Goal: Task Accomplishment & Management: Use online tool/utility

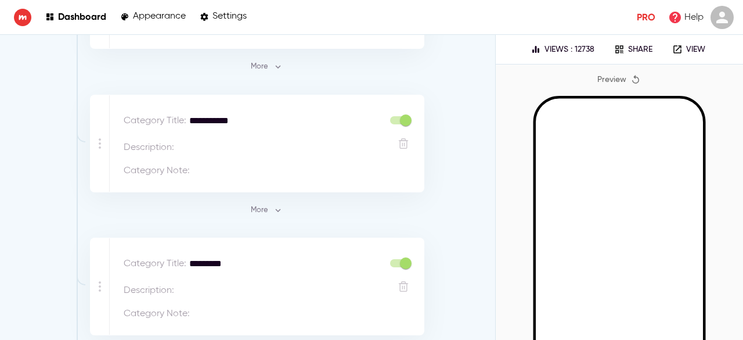
scroll to position [571, 0]
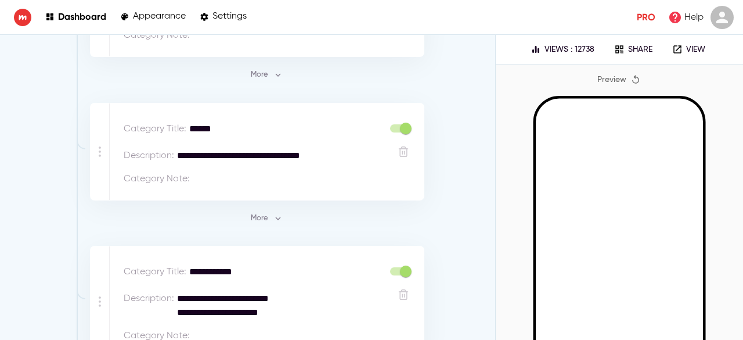
scroll to position [994, 0]
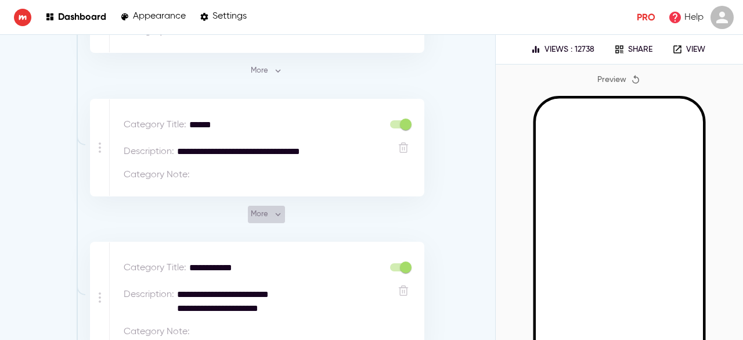
click at [273, 209] on icon "button" at bounding box center [278, 214] width 10 height 10
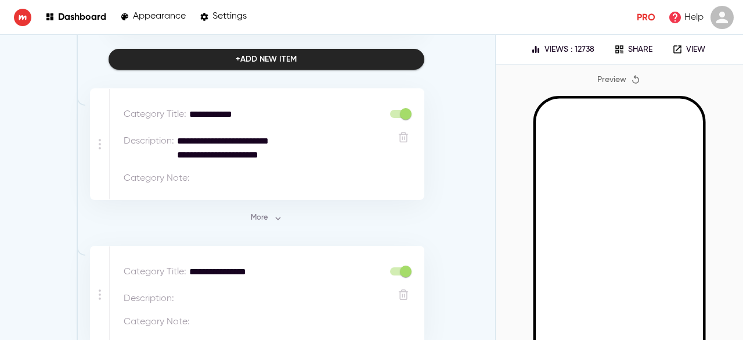
scroll to position [9065, 0]
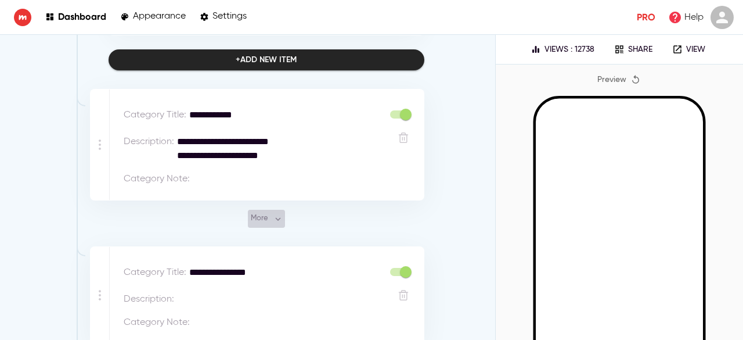
click at [275, 214] on icon "button" at bounding box center [278, 219] width 10 height 10
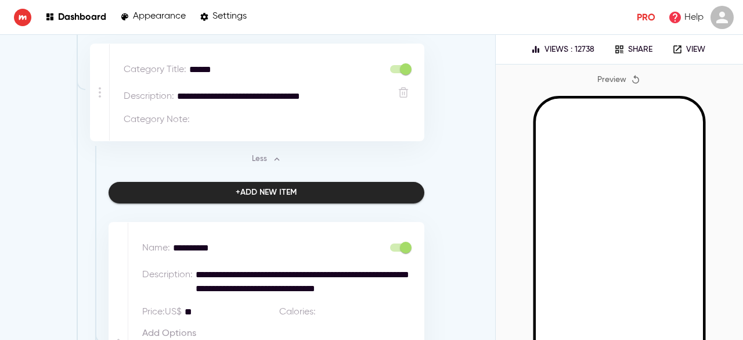
scroll to position [1147, 0]
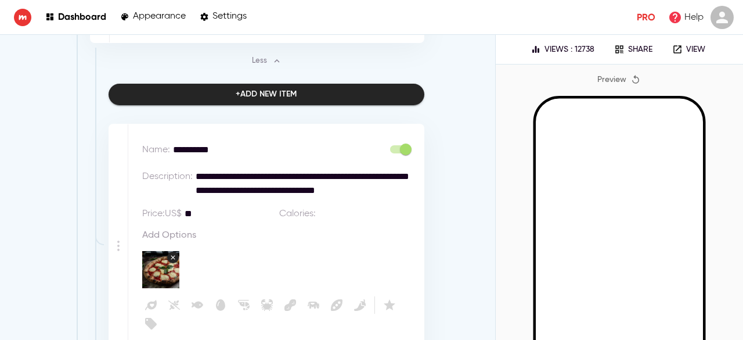
click at [262, 91] on div "+ Add new item" at bounding box center [266, 94] width 61 height 15
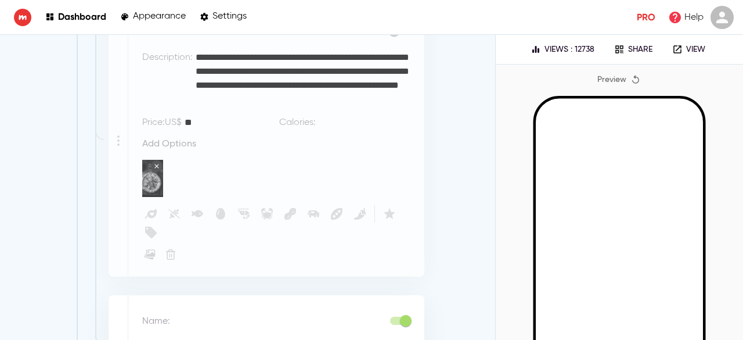
scroll to position [8854, 0]
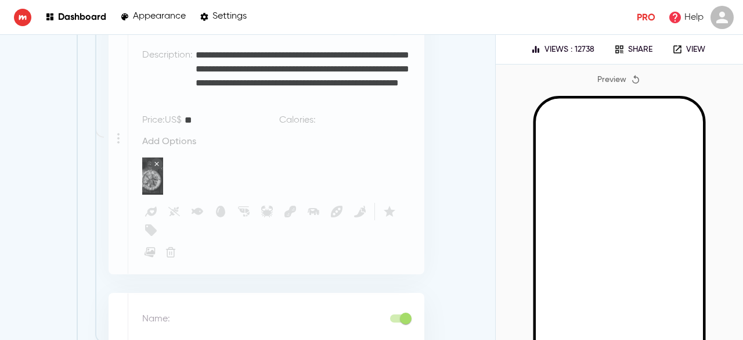
drag, startPoint x: 115, startPoint y: 326, endPoint x: 339, endPoint y: 261, distance: 233.4
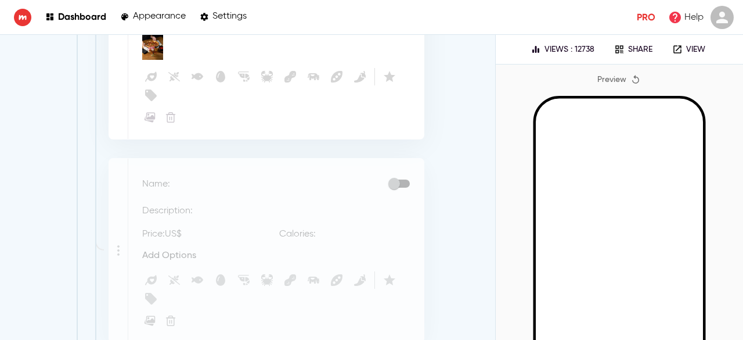
scroll to position [8219, 0]
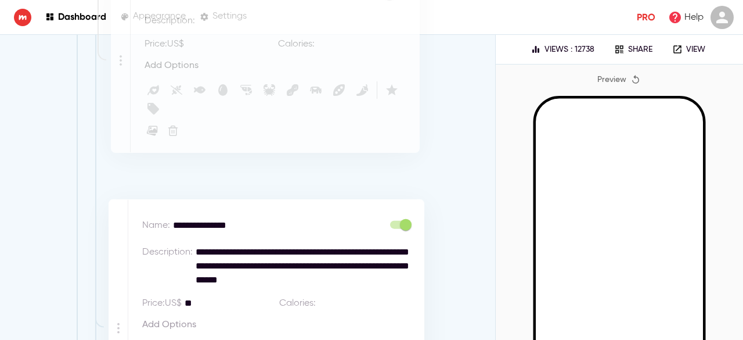
drag, startPoint x: 115, startPoint y: 215, endPoint x: 116, endPoint y: 52, distance: 163.2
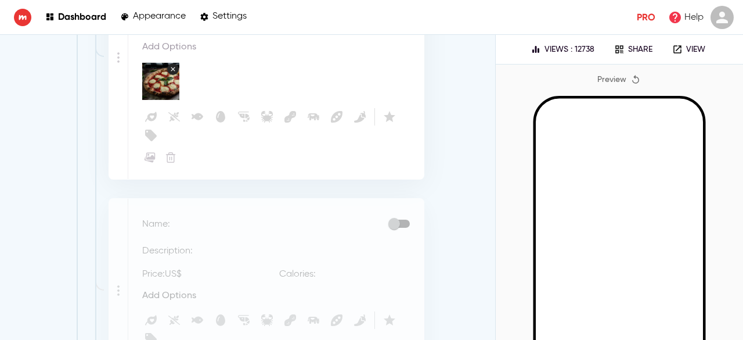
scroll to position [1308, 0]
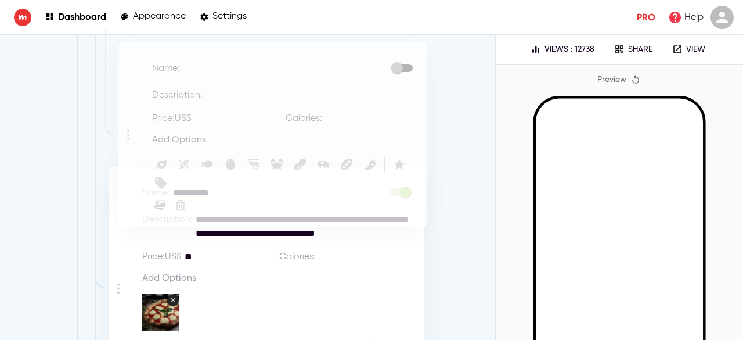
drag, startPoint x: 111, startPoint y: 322, endPoint x: 118, endPoint y: 140, distance: 182.4
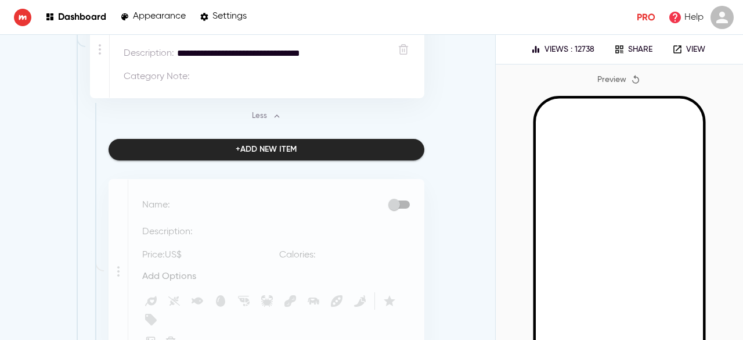
scroll to position [1083, 0]
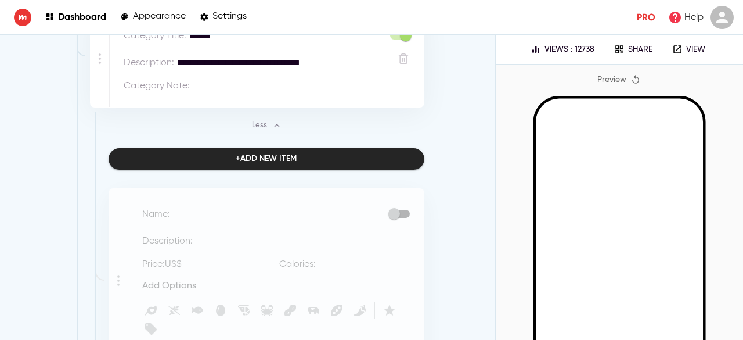
click at [214, 212] on textarea at bounding box center [278, 214] width 210 height 14
type textarea "*********"
click at [213, 238] on textarea at bounding box center [306, 241] width 221 height 14
click at [211, 260] on textarea at bounding box center [232, 264] width 95 height 14
type textarea "**"
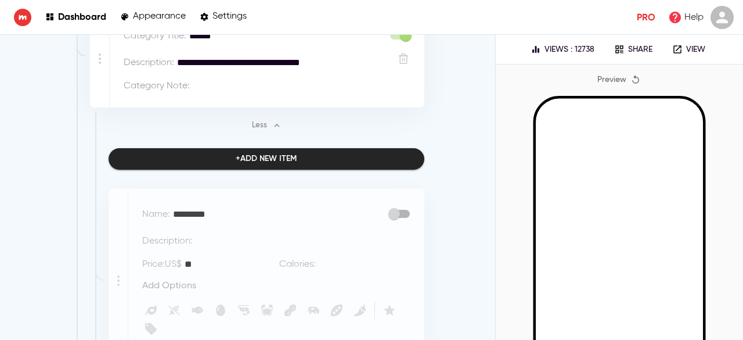
click at [215, 236] on textarea at bounding box center [306, 241] width 221 height 14
paste textarea "**********"
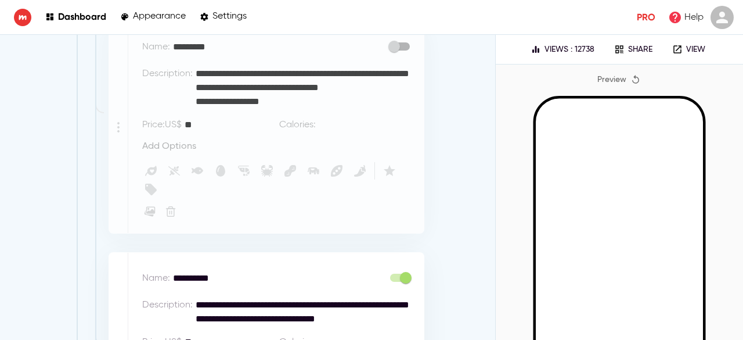
scroll to position [1251, 0]
type textarea "**********"
